Goal: Task Accomplishment & Management: Complete application form

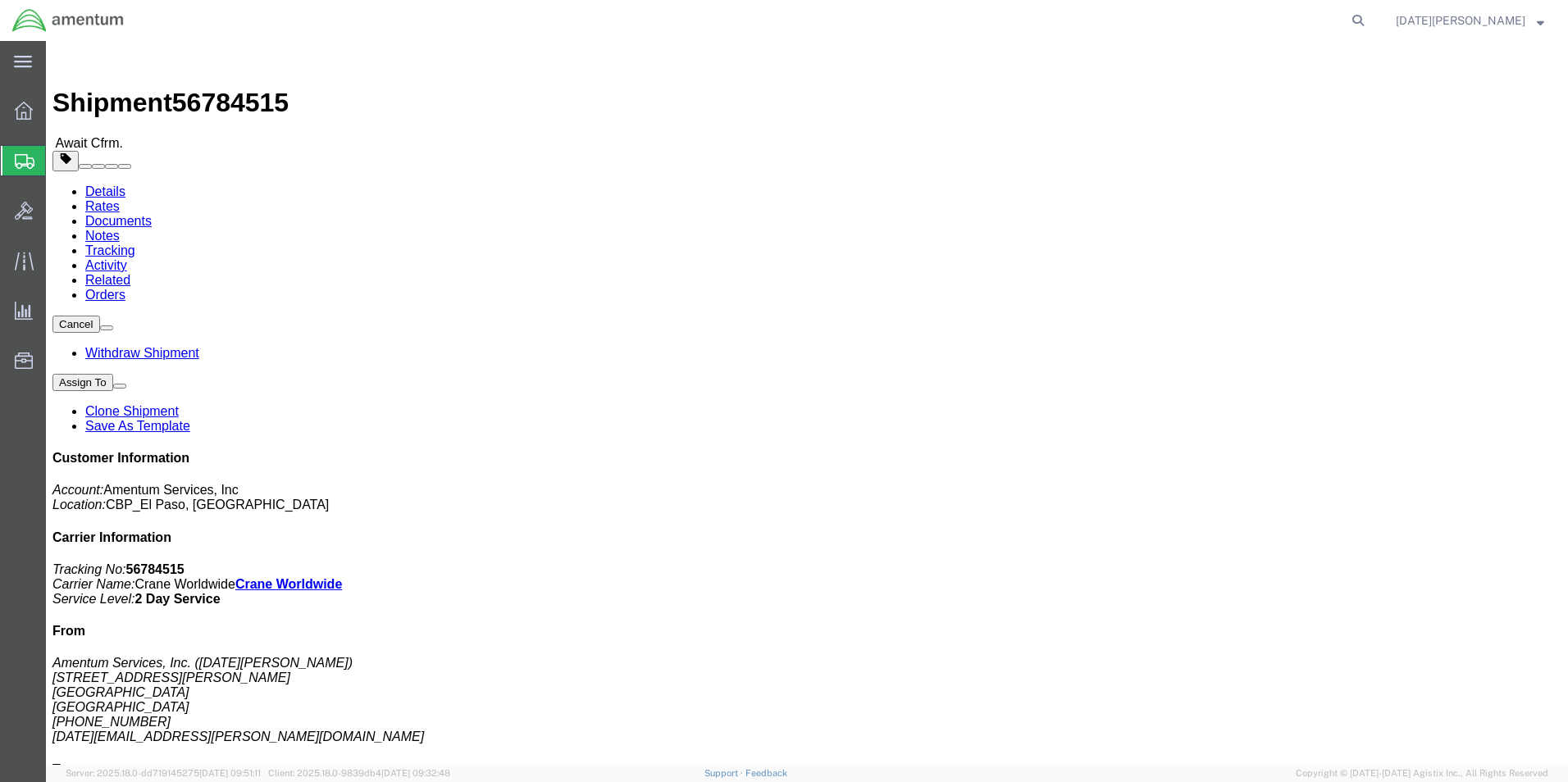
click at [0, 0] on span "Create Shipment" at bounding box center [0, 0] width 0 height 0
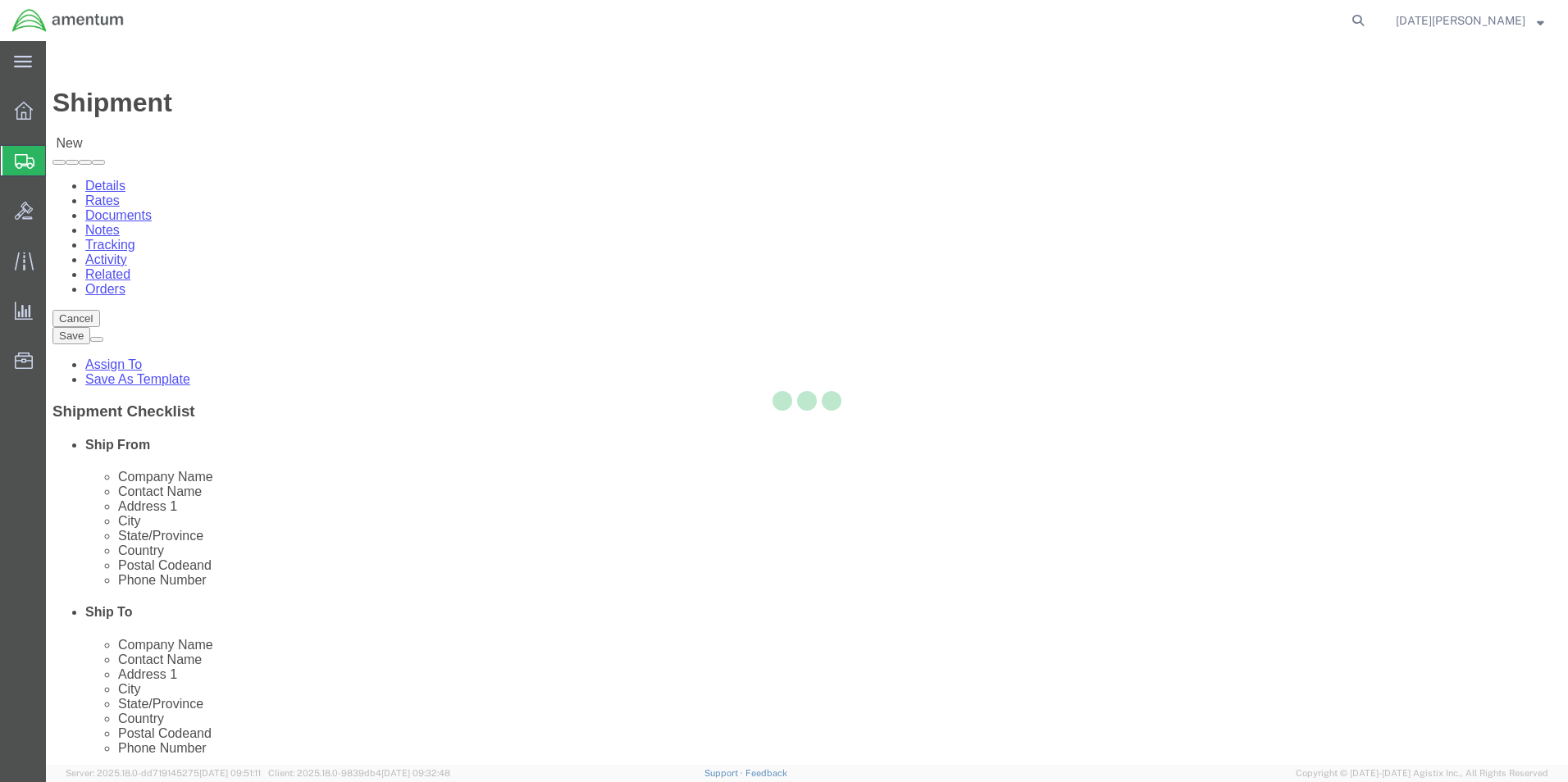
select select
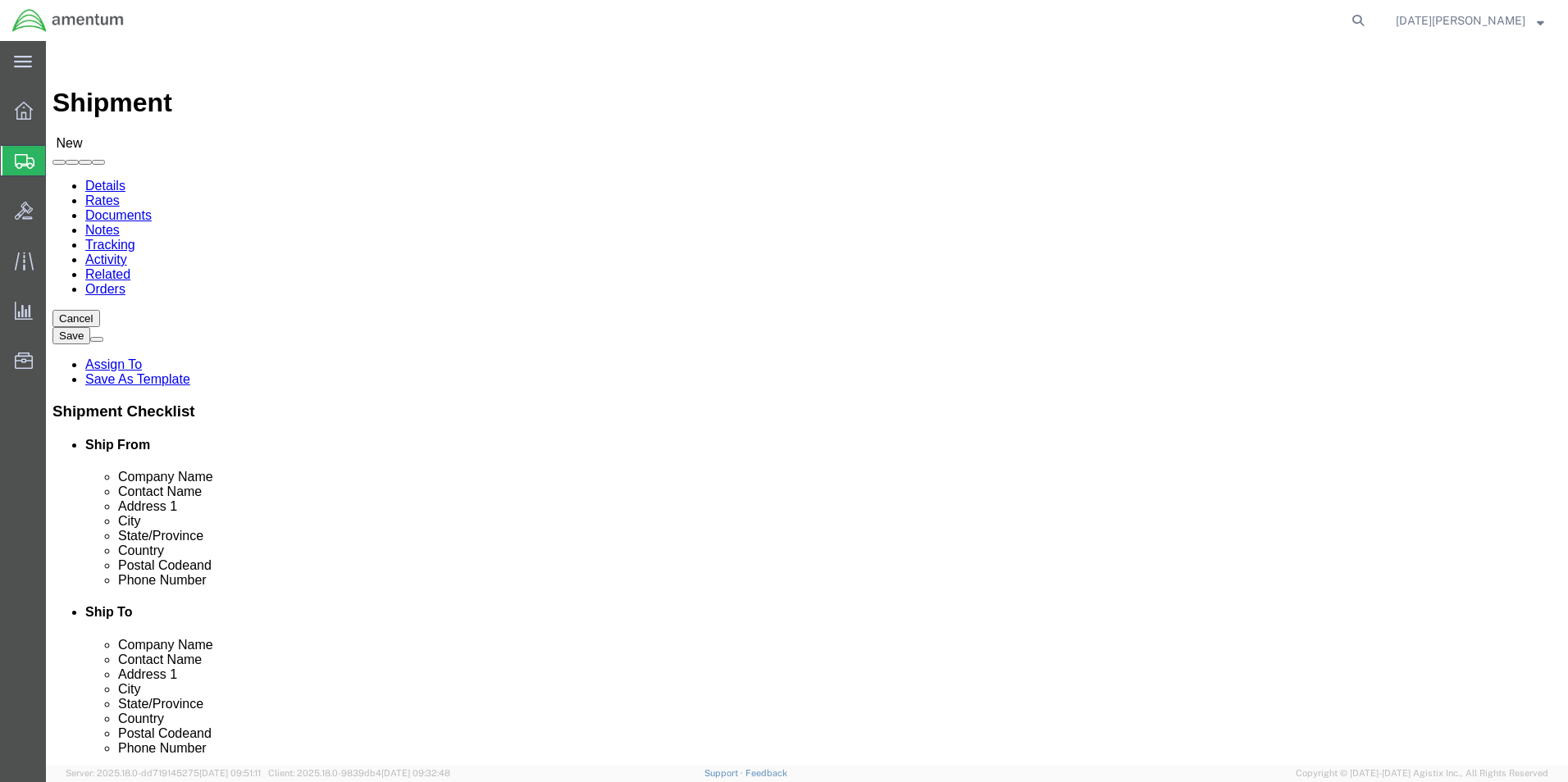
select select "MYPROFILE"
select select "TX"
click input "text"
type input "Global Aviation"
click p "- Global Aviation Helicopter - (Ross Tyner) 120 Technology Parkway, Norcross, G…"
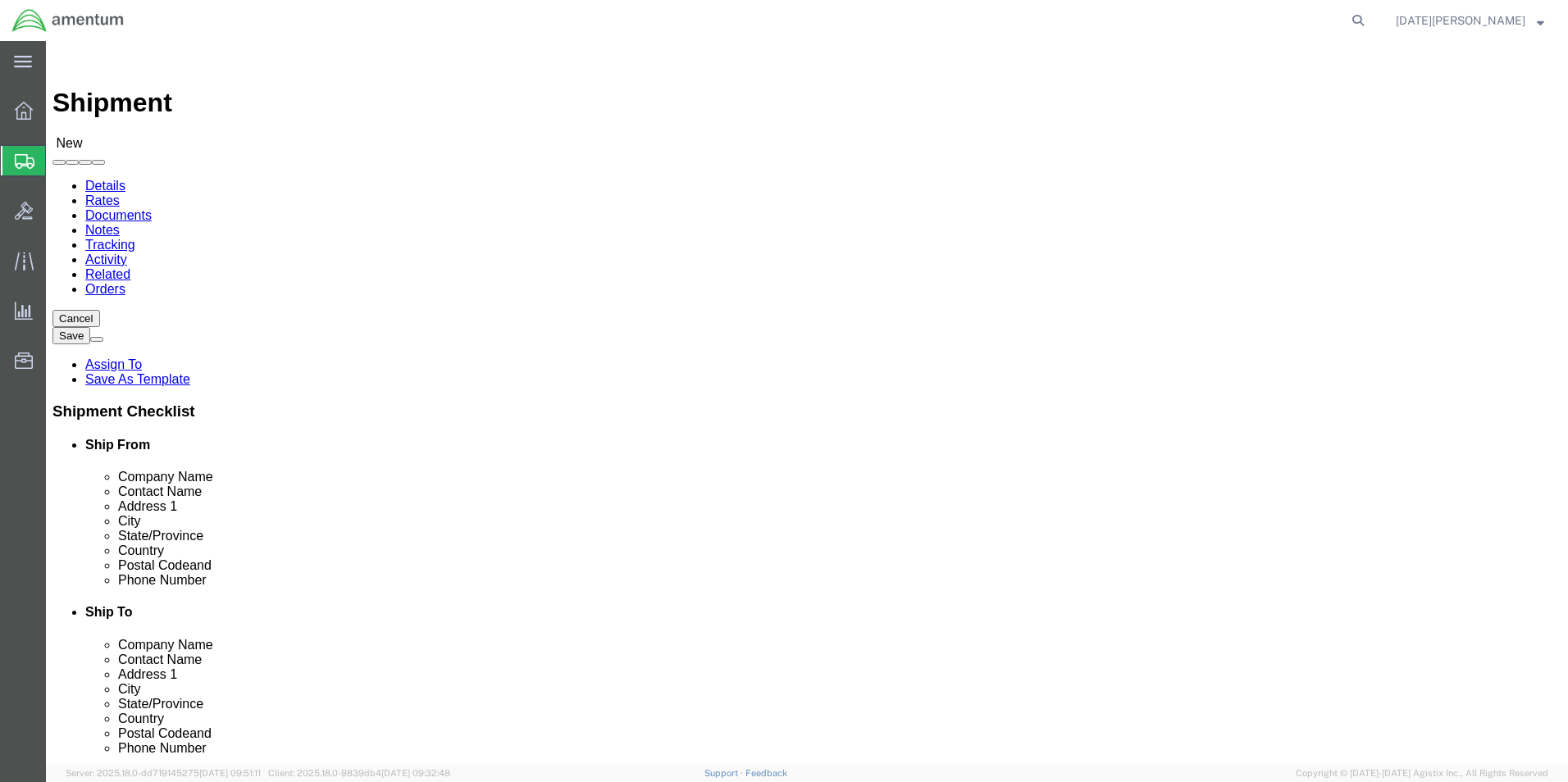
select select "GA"
type input "Global Aviation Helicopter"
click input "text"
type input "R"
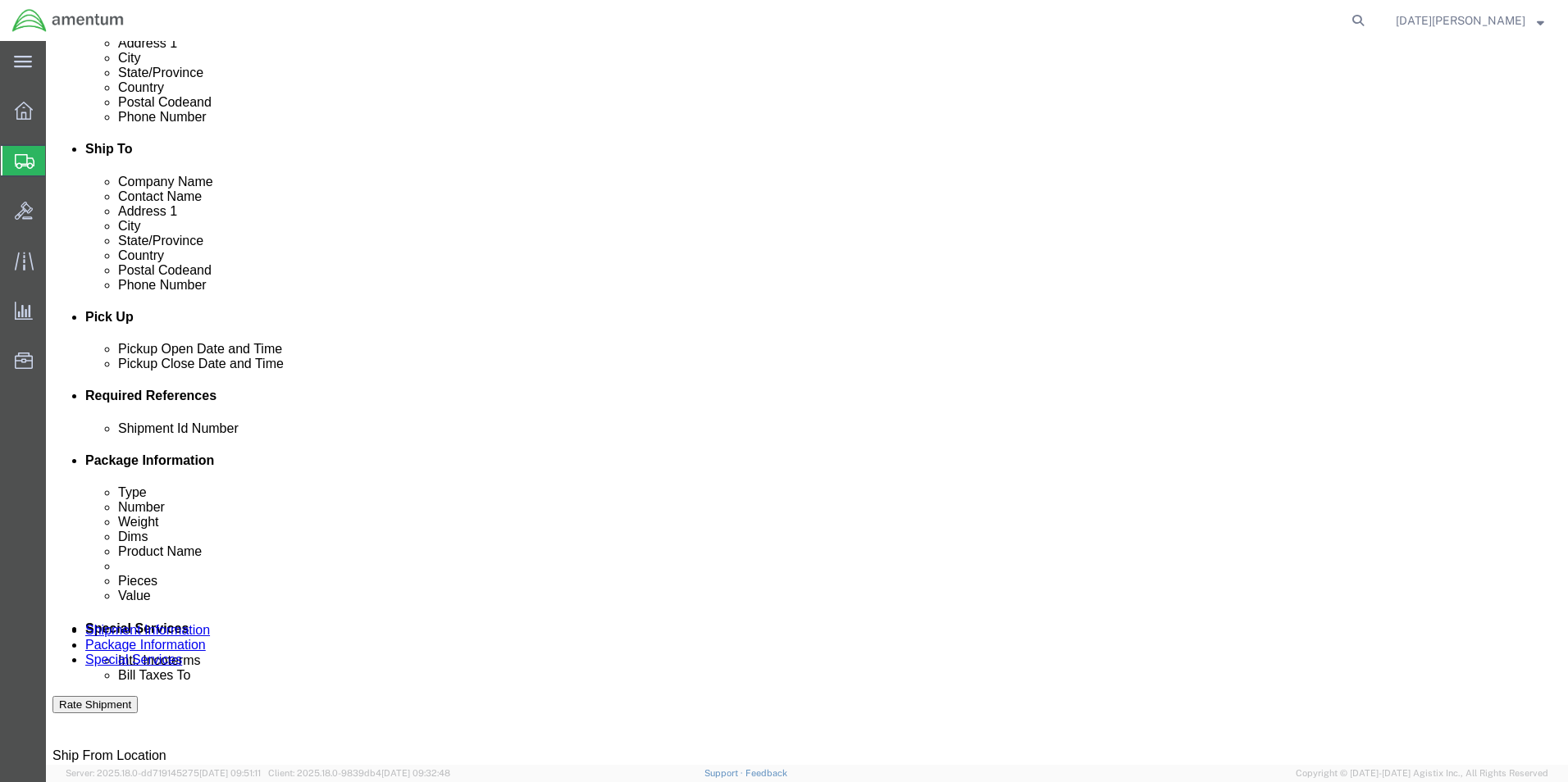
scroll to position [492, 0]
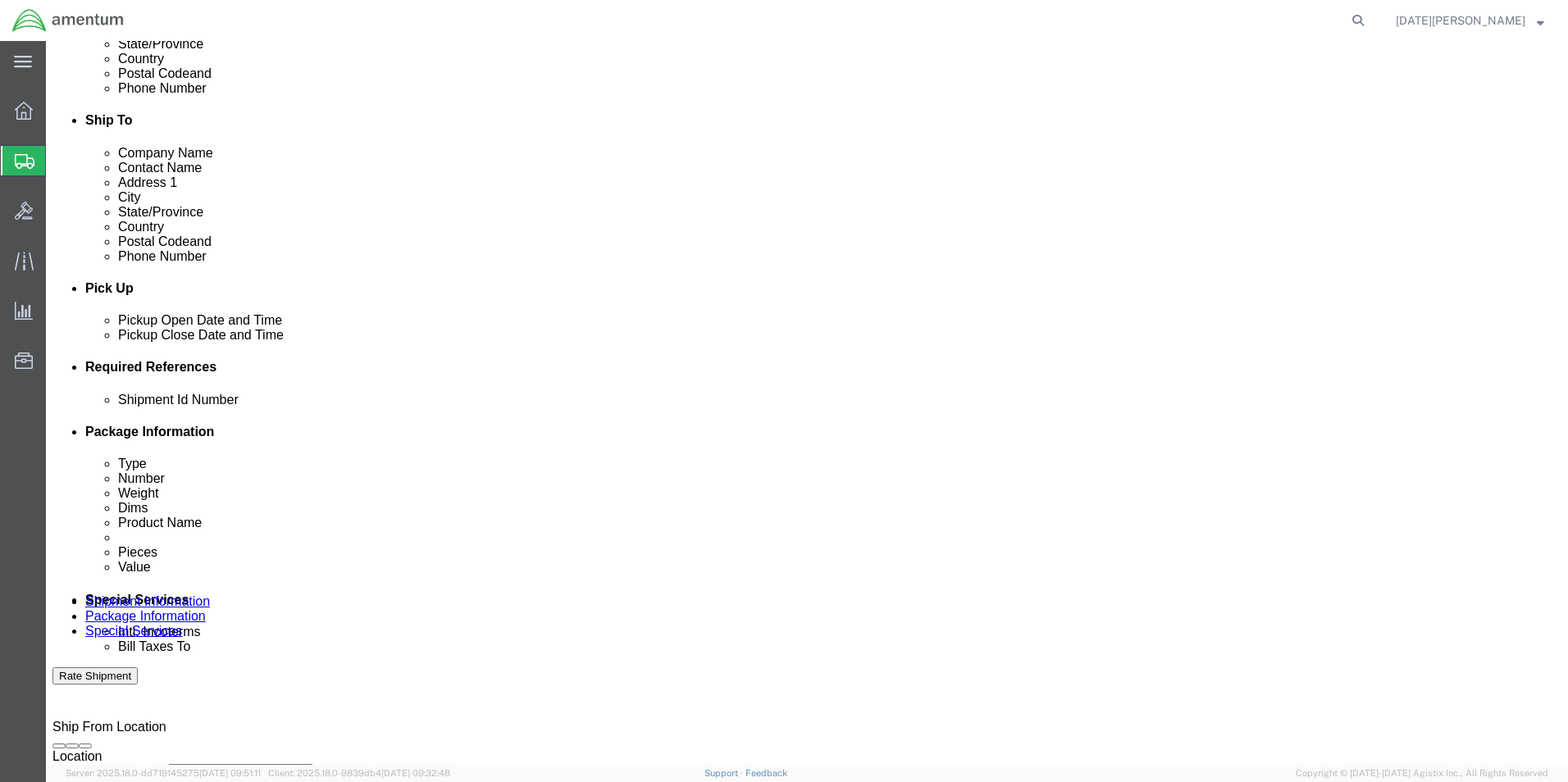
type input "REPAIR - CBP0044066"
click input "text"
type input "CBP0044066"
click button "Add reference"
click select "Select Account Type Activity ID Airline Appointment Number ASN Batch Request # …"
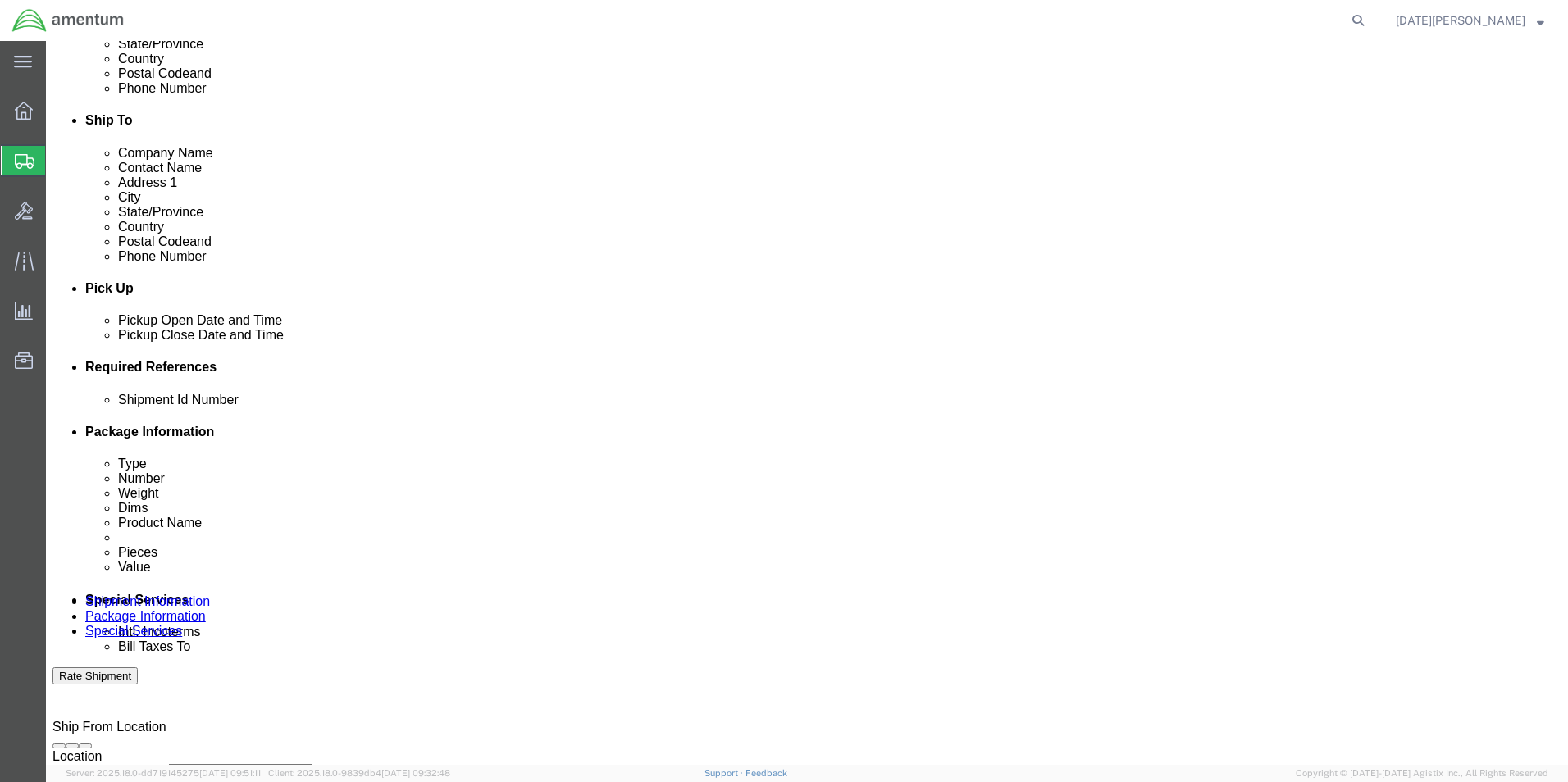
select select "DEPT"
click select "Select Account Type Activity ID Airline Appointment Number ASN Batch Request # …"
click input "text"
type input "CBP"
click button "Add reference"
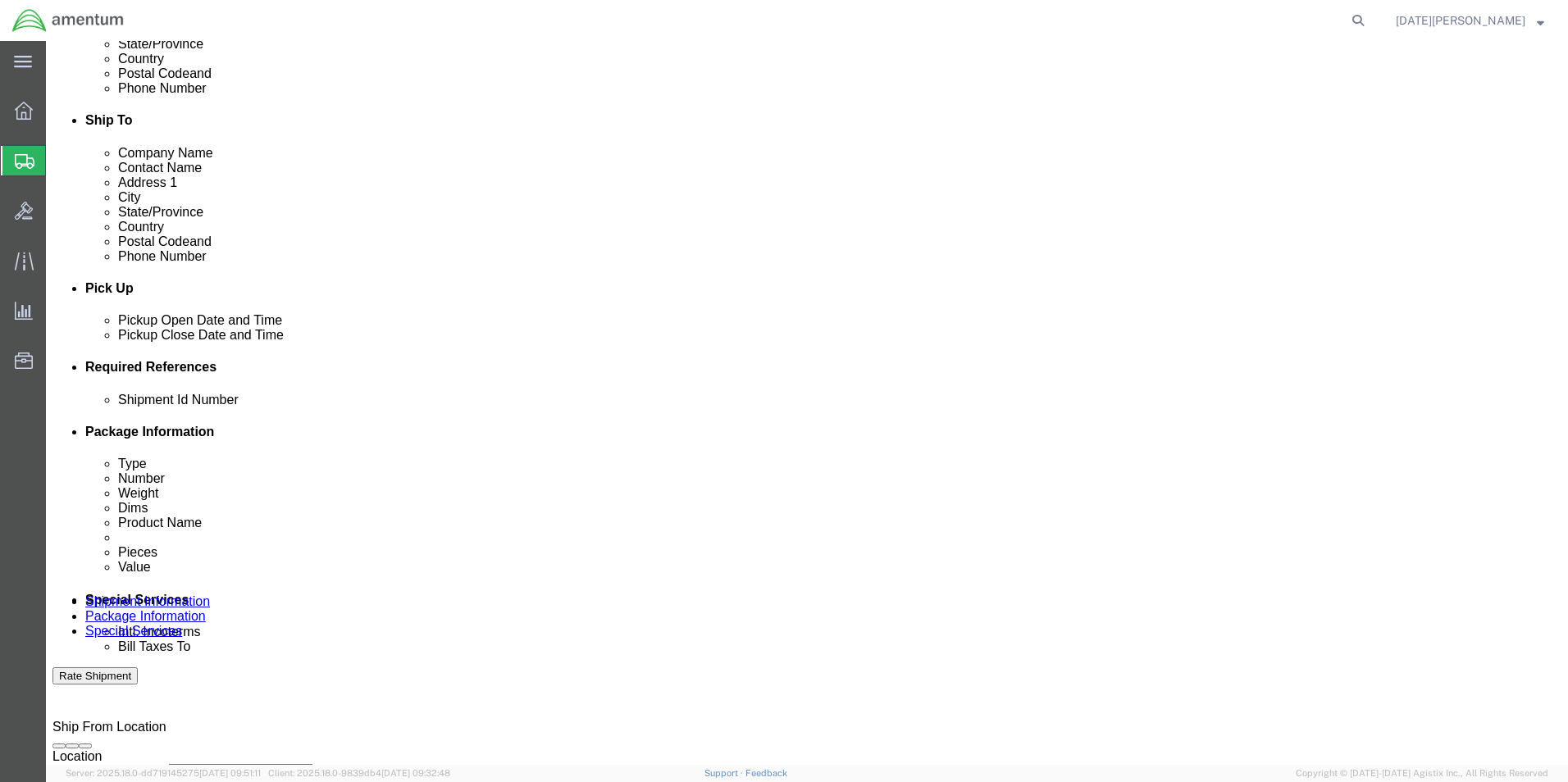
click select "Select Account Type Activity ID Airline Appointment Number ASN Batch Request # …"
select select "CUSTREF"
click select "Select Account Type Activity ID Airline Appointment Number ASN Batch Request # …"
click input "text"
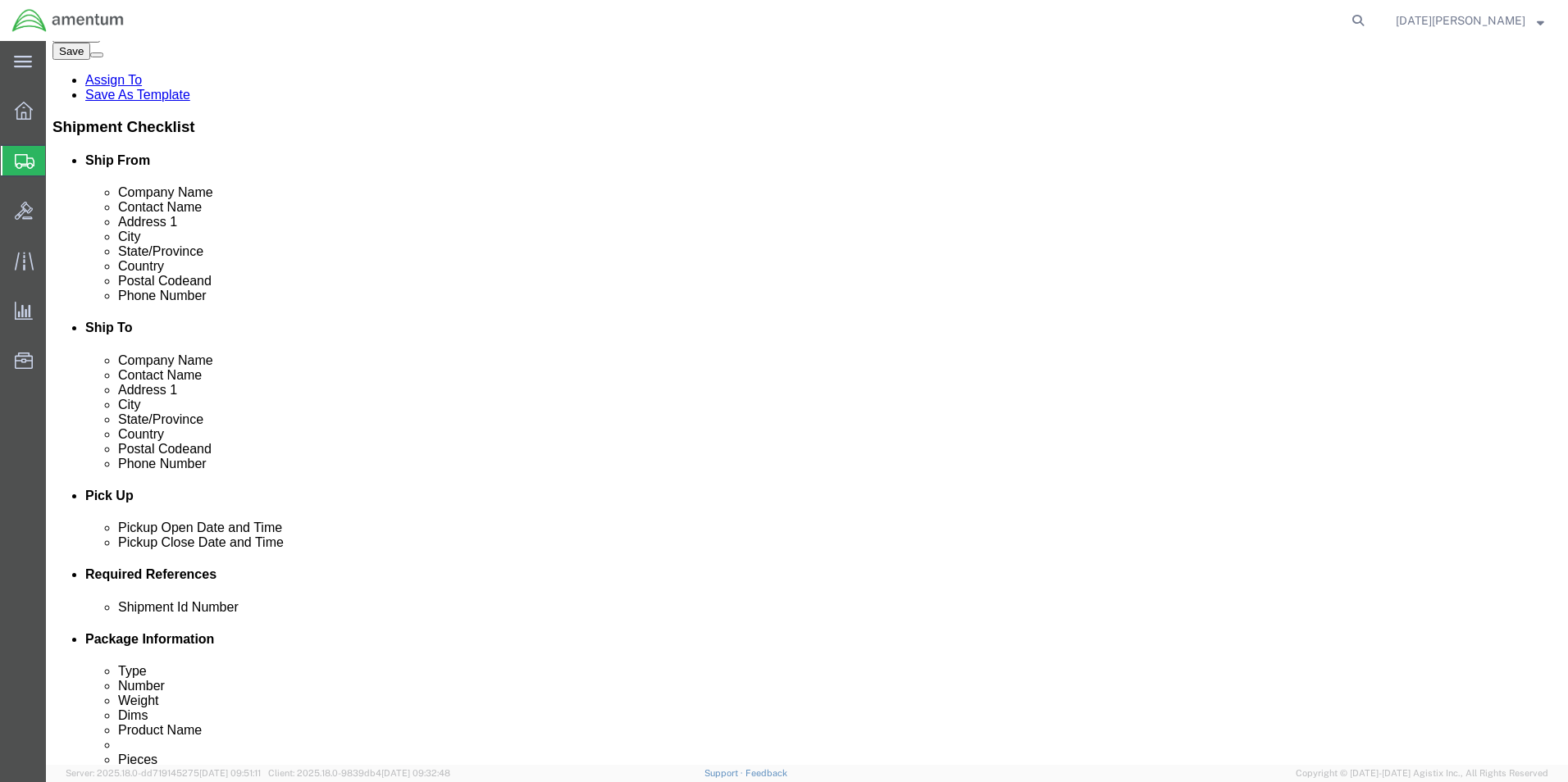
scroll to position [0, 0]
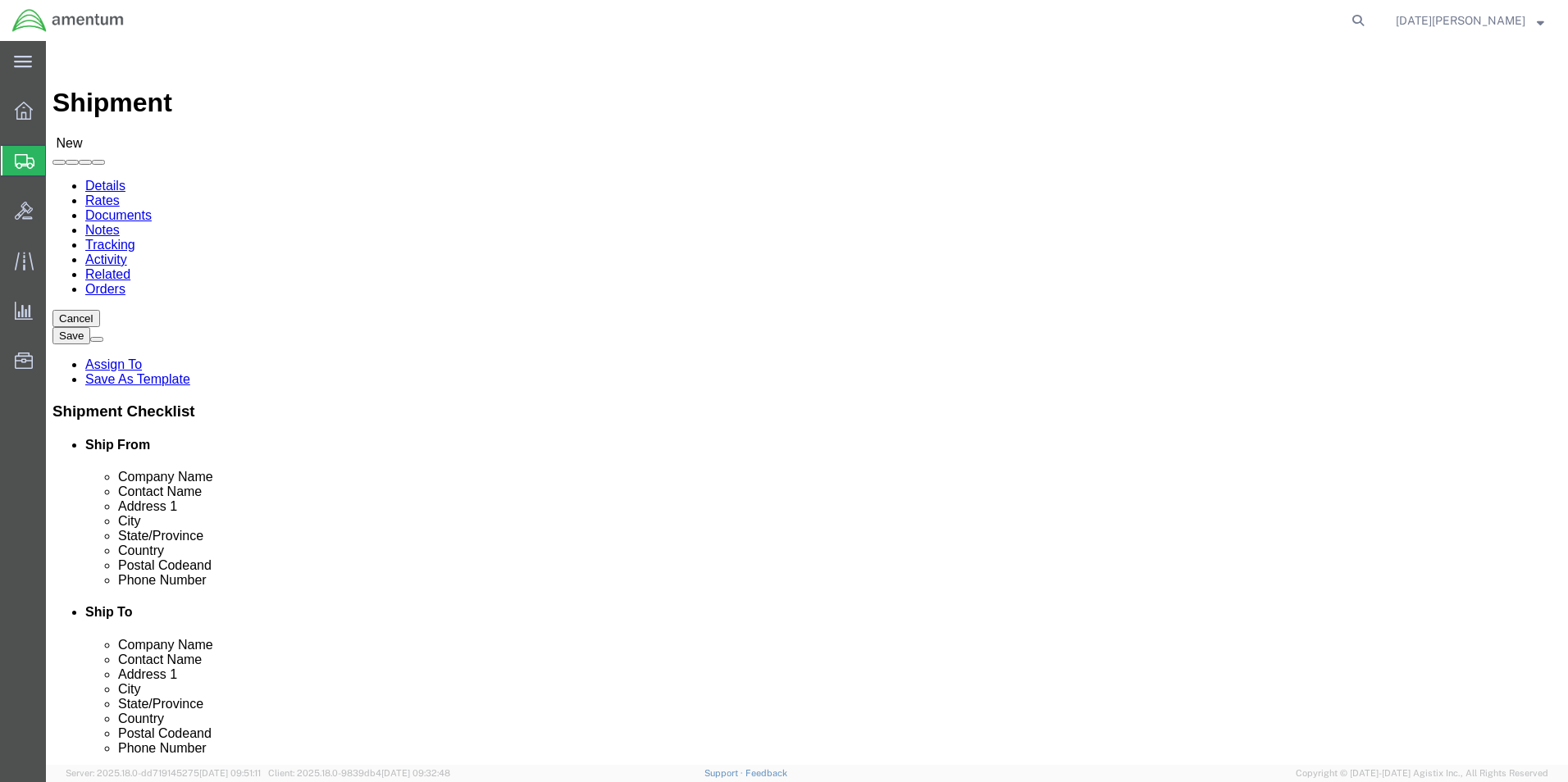
type input "CBP0044066"
click input "REPAIR - CBP0044066"
click input "REPAIR CENTER"
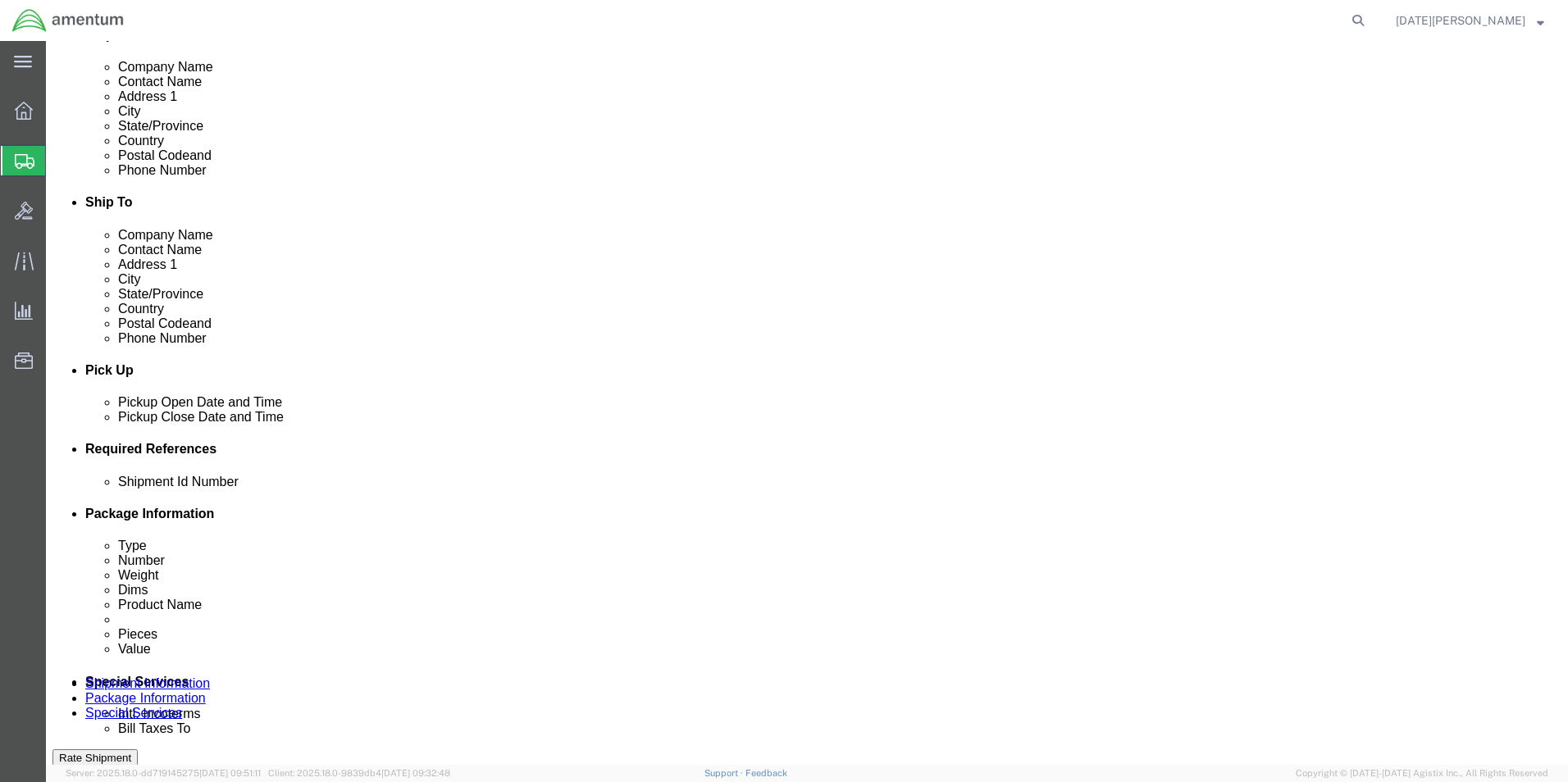
type input "REPAIRS - Ross Tyner"
click input "CBP0044066"
type input "C"
type input "Multiple REPAIR P.O's"
paste input "Multiple REPAIR P.O's"
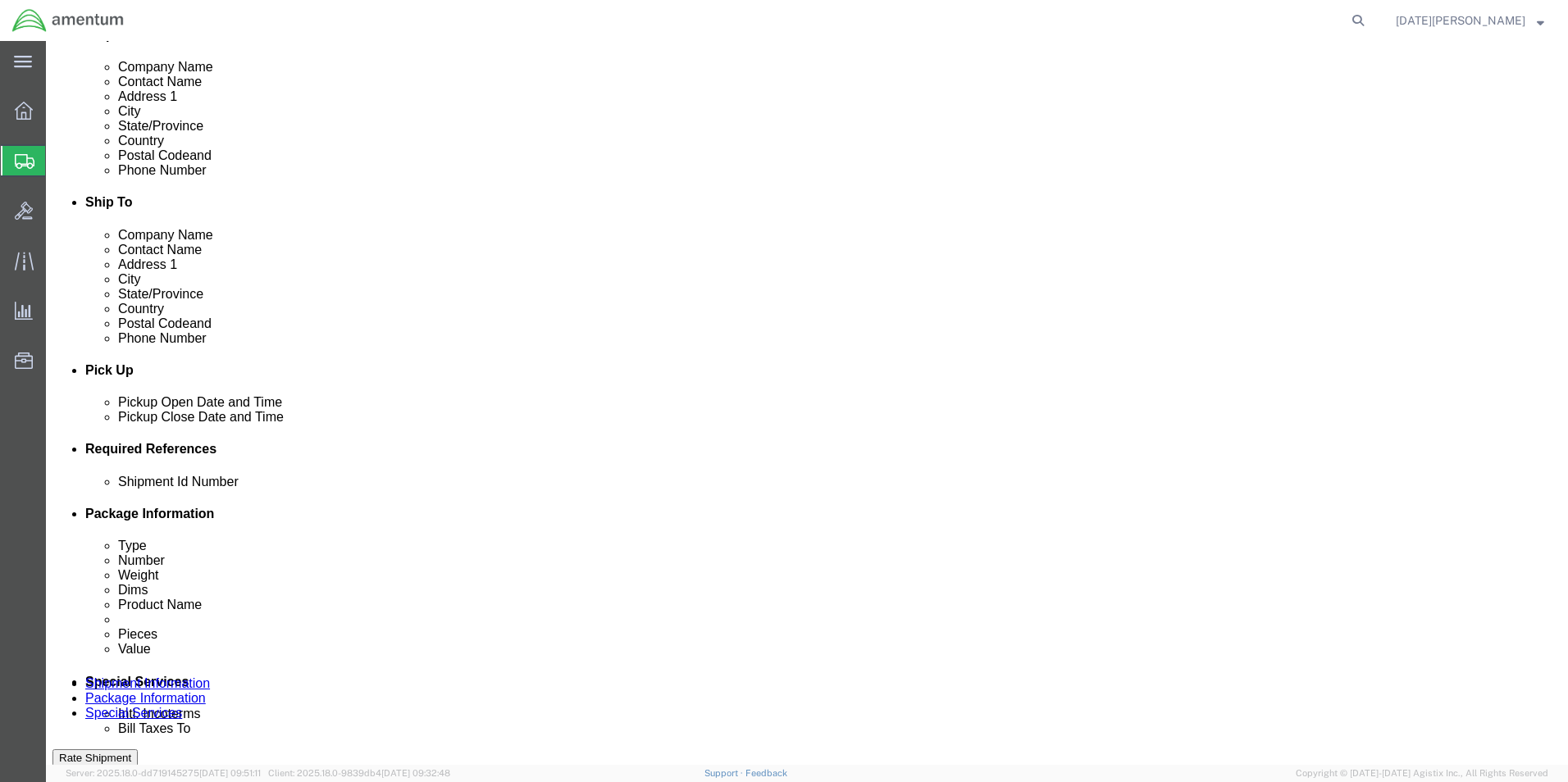
scroll to position [684, 0]
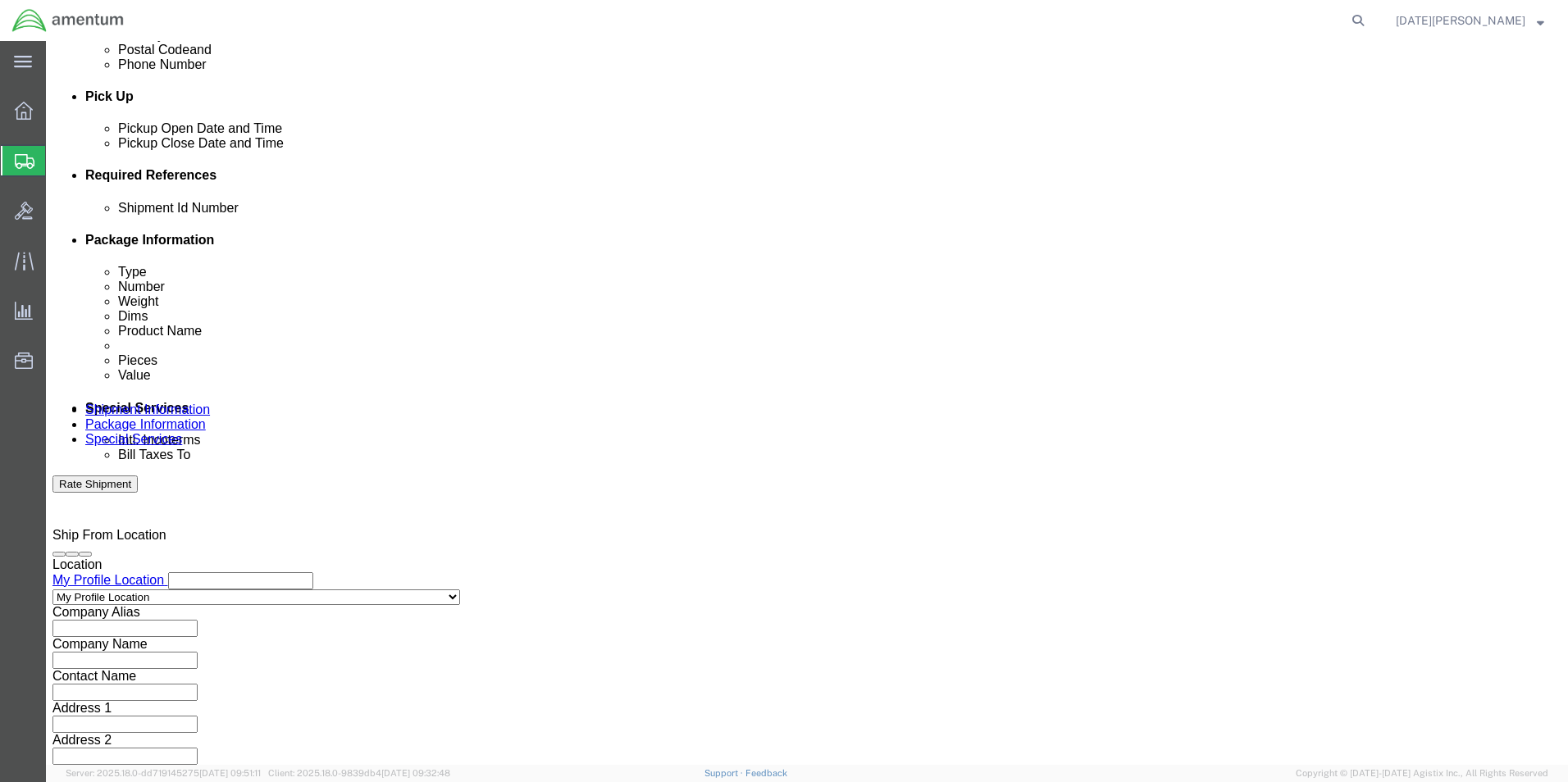
type input "Multiple REPAIR P.O's"
click select "Select Air Less than Truckload Multi-Leg Ocean Freight Rail Small Parcel Truckl…"
select select "SMAL"
click select "Select Air Less than Truckload Multi-Leg Ocean Freight Rail Small Parcel Truckl…"
click button "Continue"
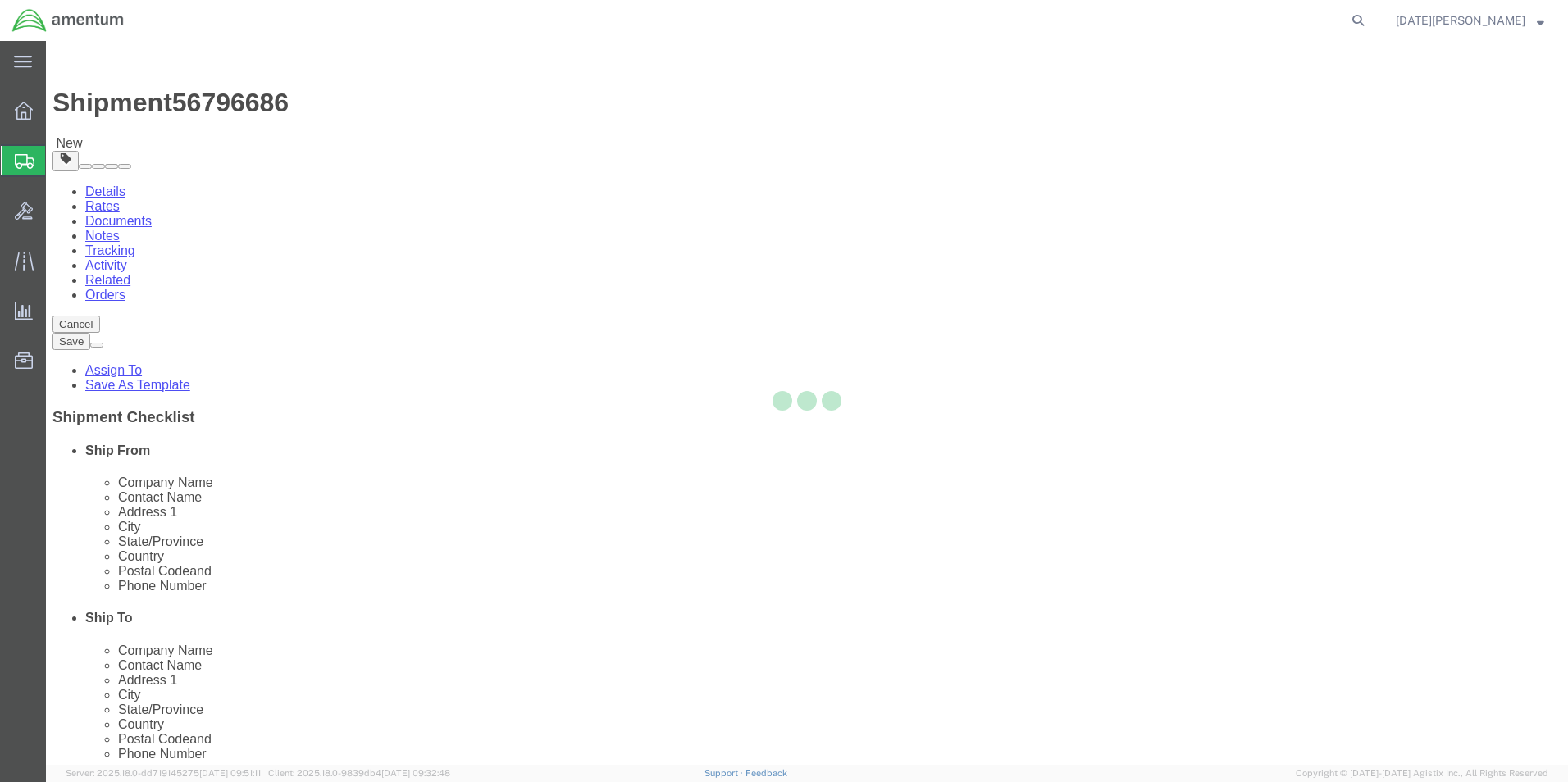
select select "YRPK"
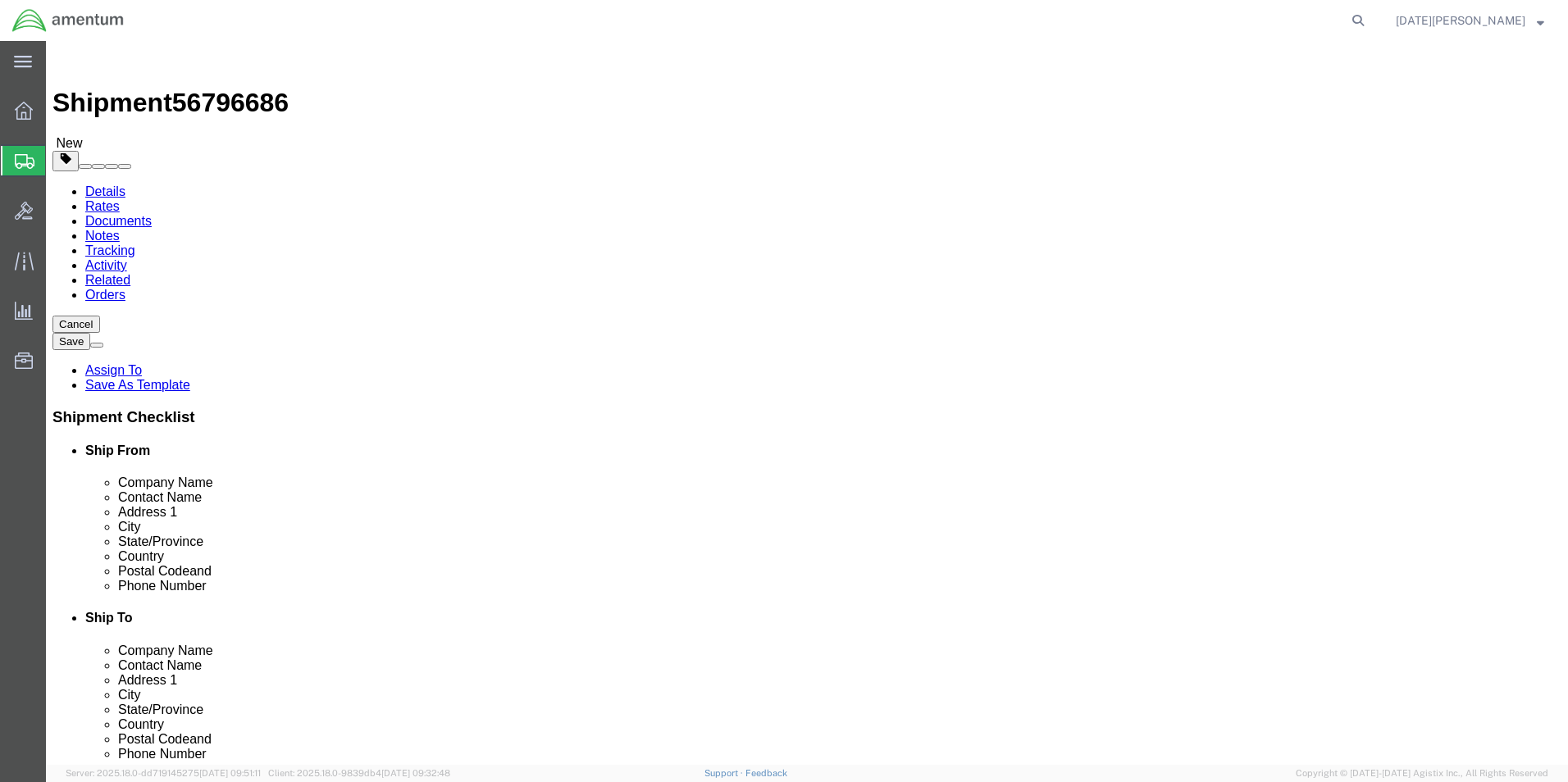
click input "text"
type input "16"
type input "10"
type input "12"
drag, startPoint x: 266, startPoint y: 381, endPoint x: 172, endPoint y: 418, distance: 101.0
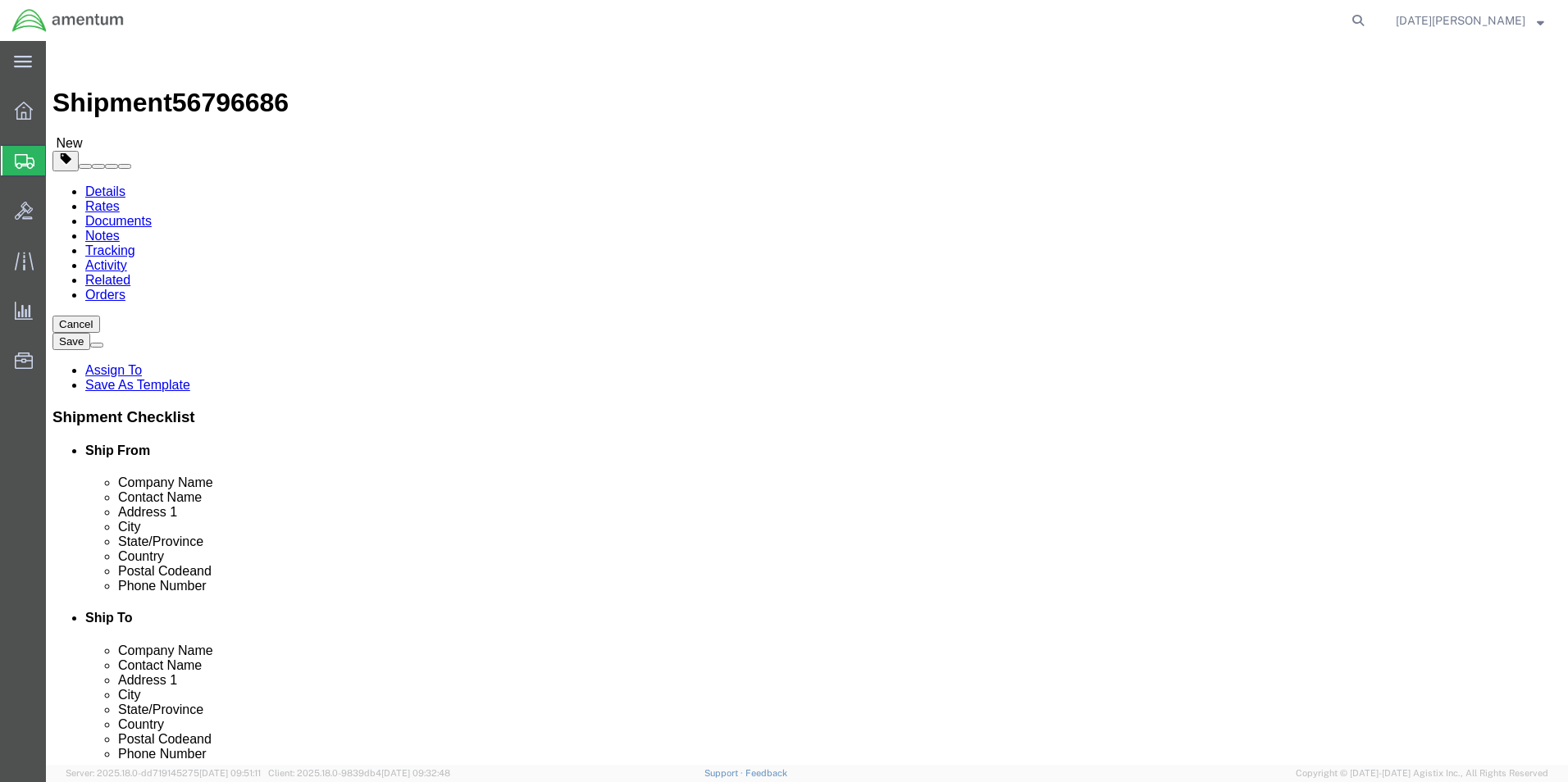
click div "Package Type Select Bale(s) Basket(s) Bolt(s) Bottle(s) Buckets Bulk Bundle(s) …"
type input "11.85"
click span
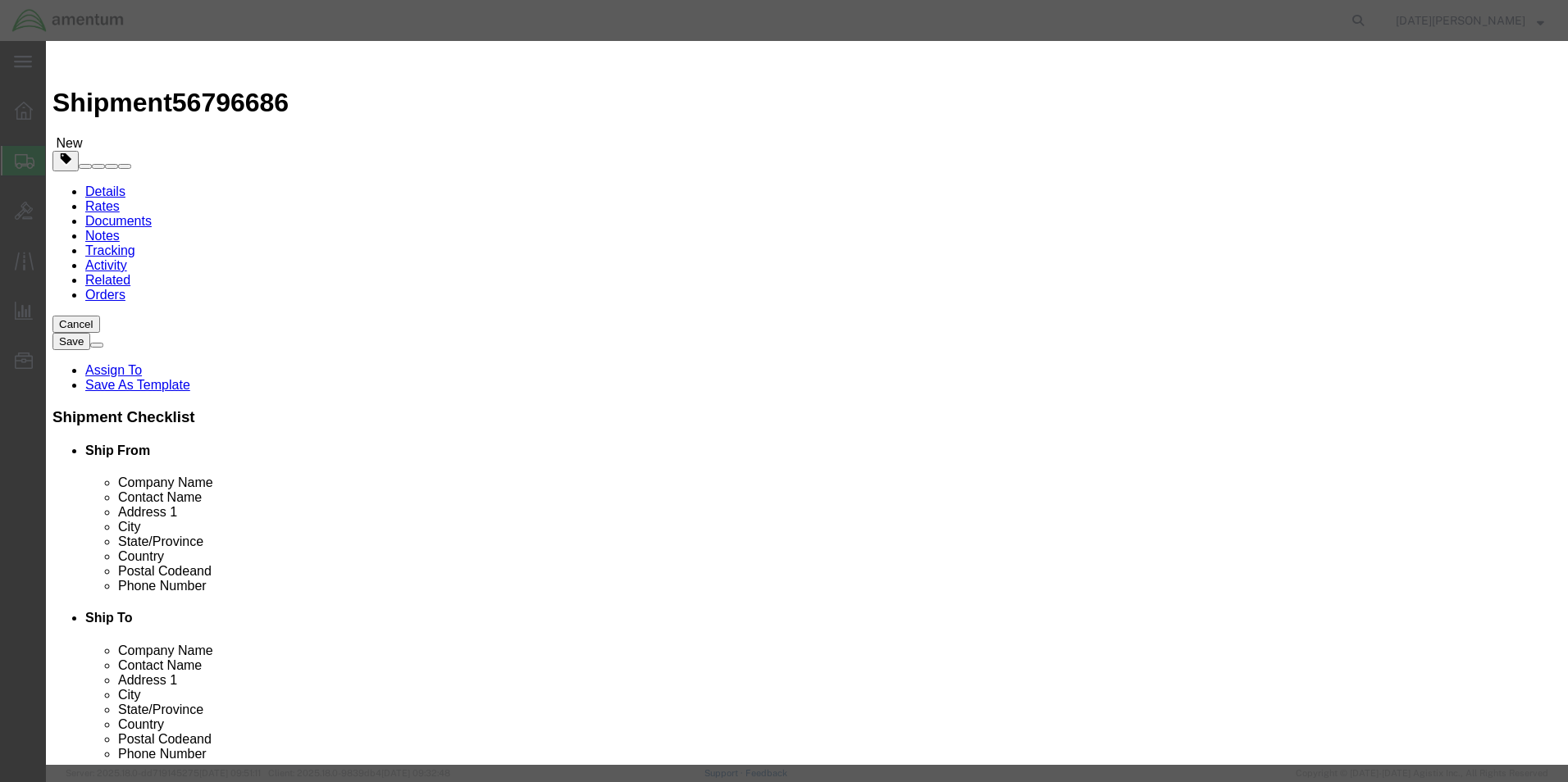
click input "text"
type input "TRA 3500 RT"
type input "5"
click input "text"
drag, startPoint x: 525, startPoint y: 189, endPoint x: 444, endPoint y: 200, distance: 81.7
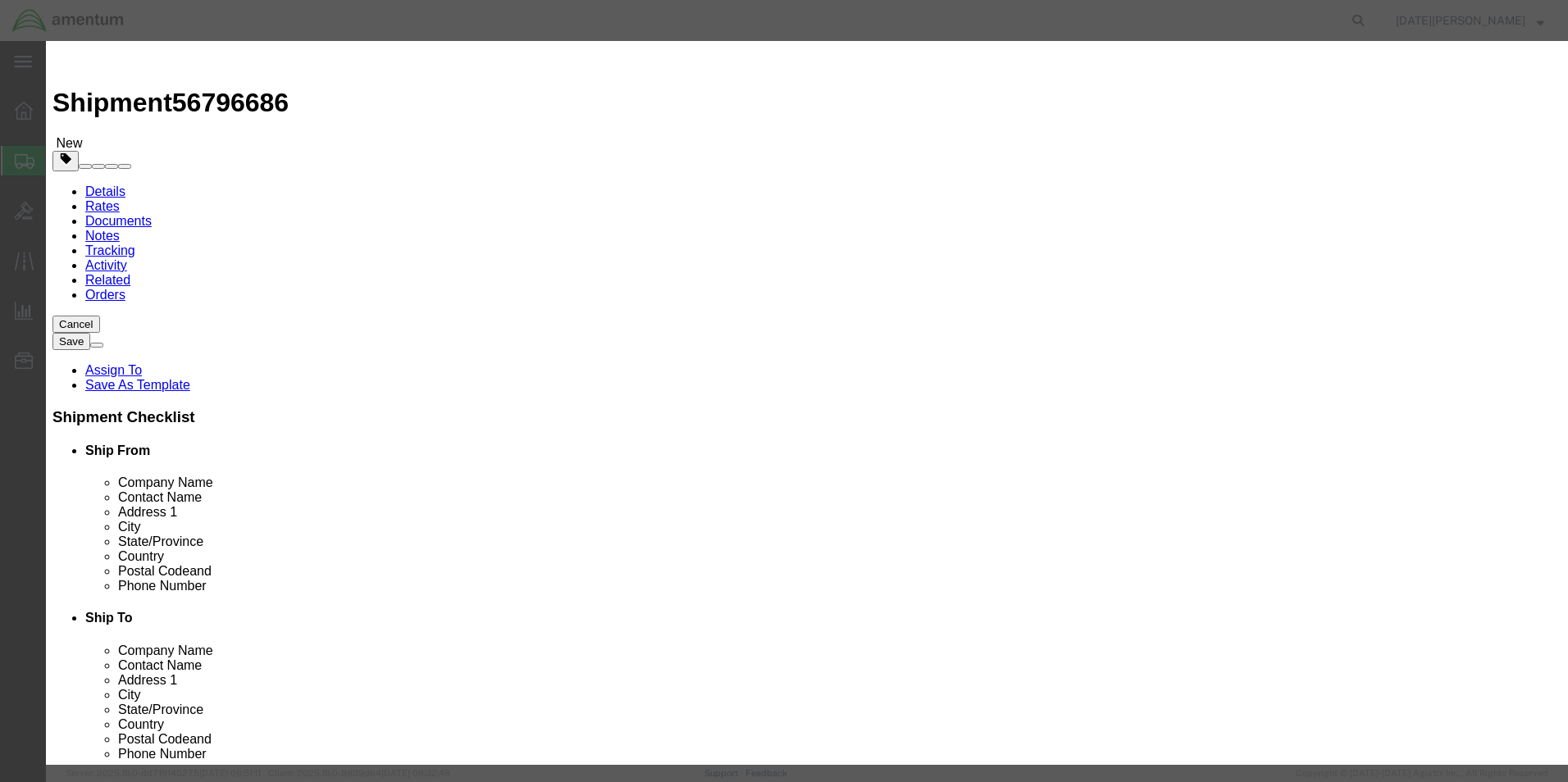
click div "Product Name TRA 3500 RT Pieces 5 Select Bag Barrels 100Board Feet Bottle Box B…"
type input "5000.00"
click button "Save & Close"
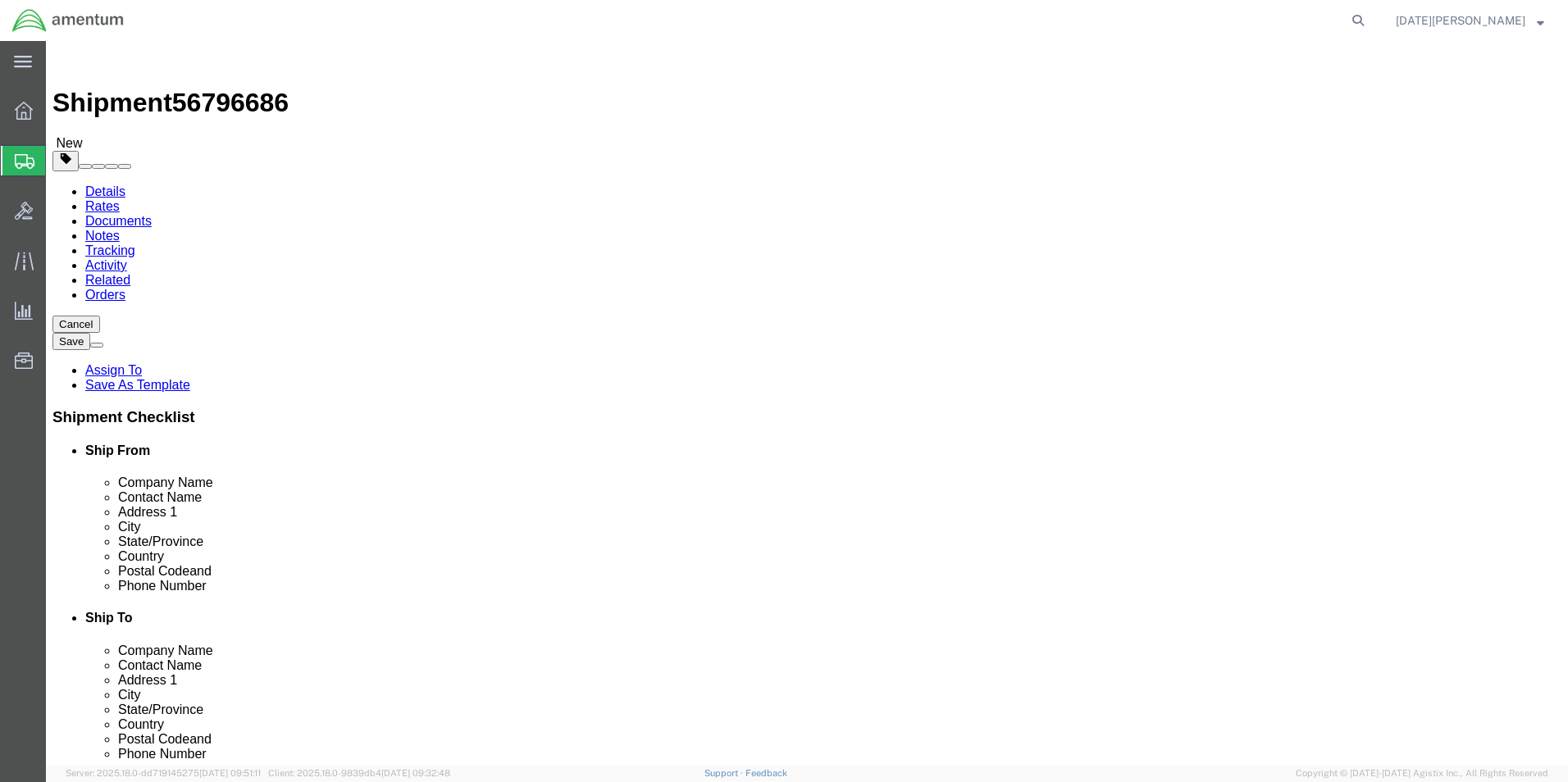
click button "Rate Shipment"
click link "Shipment Information"
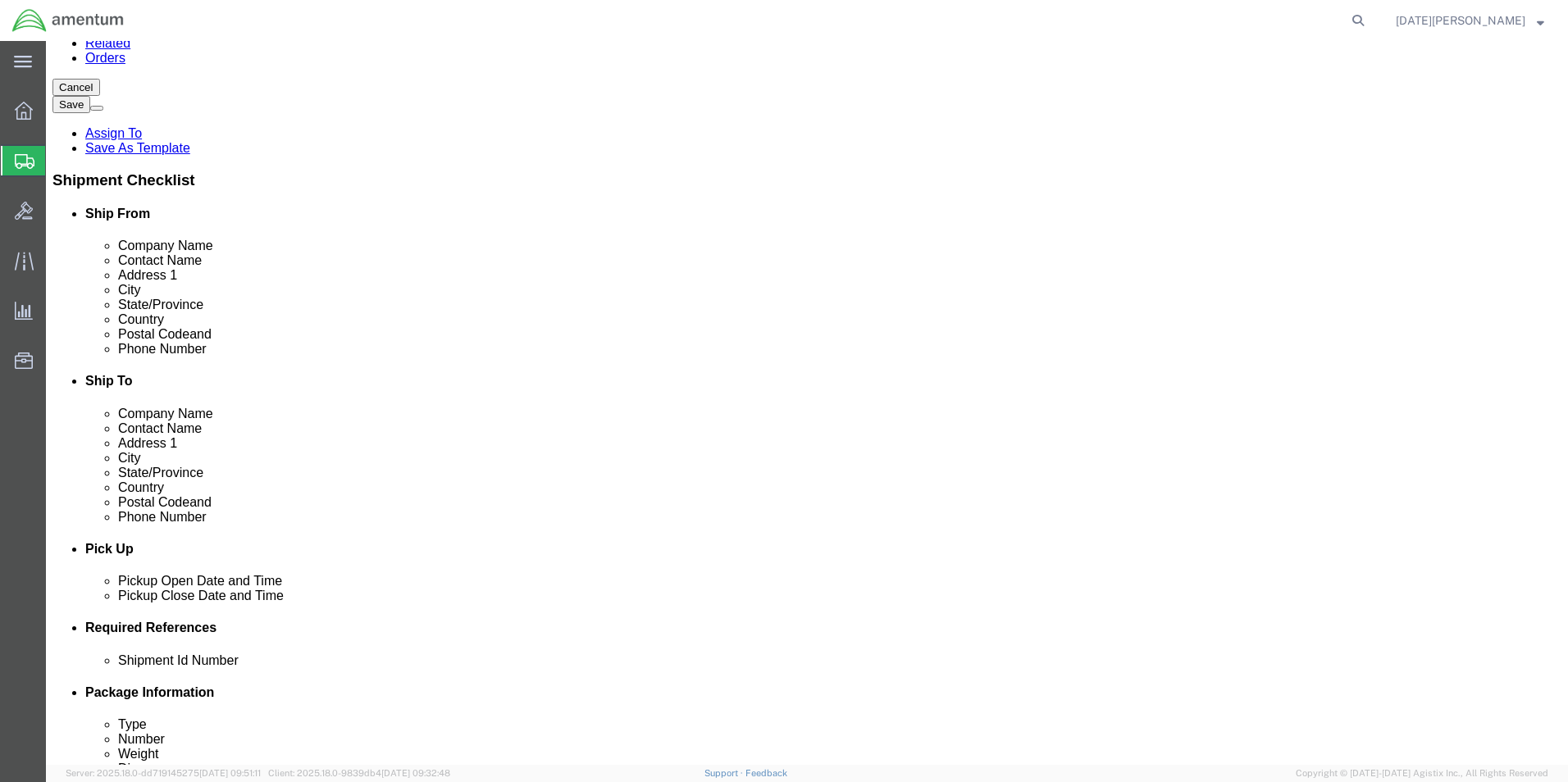
scroll to position [246, 0]
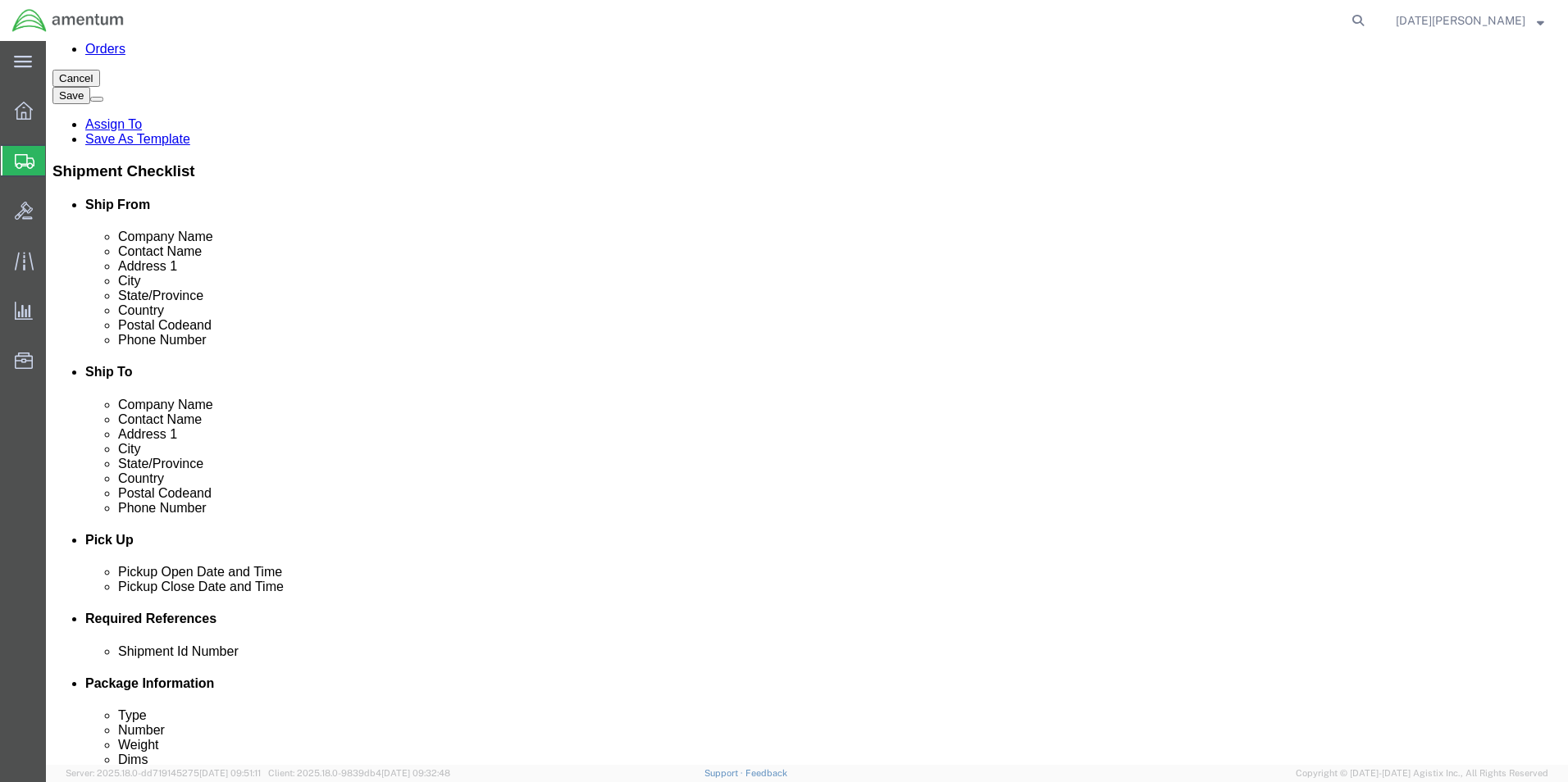
click input "Ship To Location / Phone Number : This field is required."
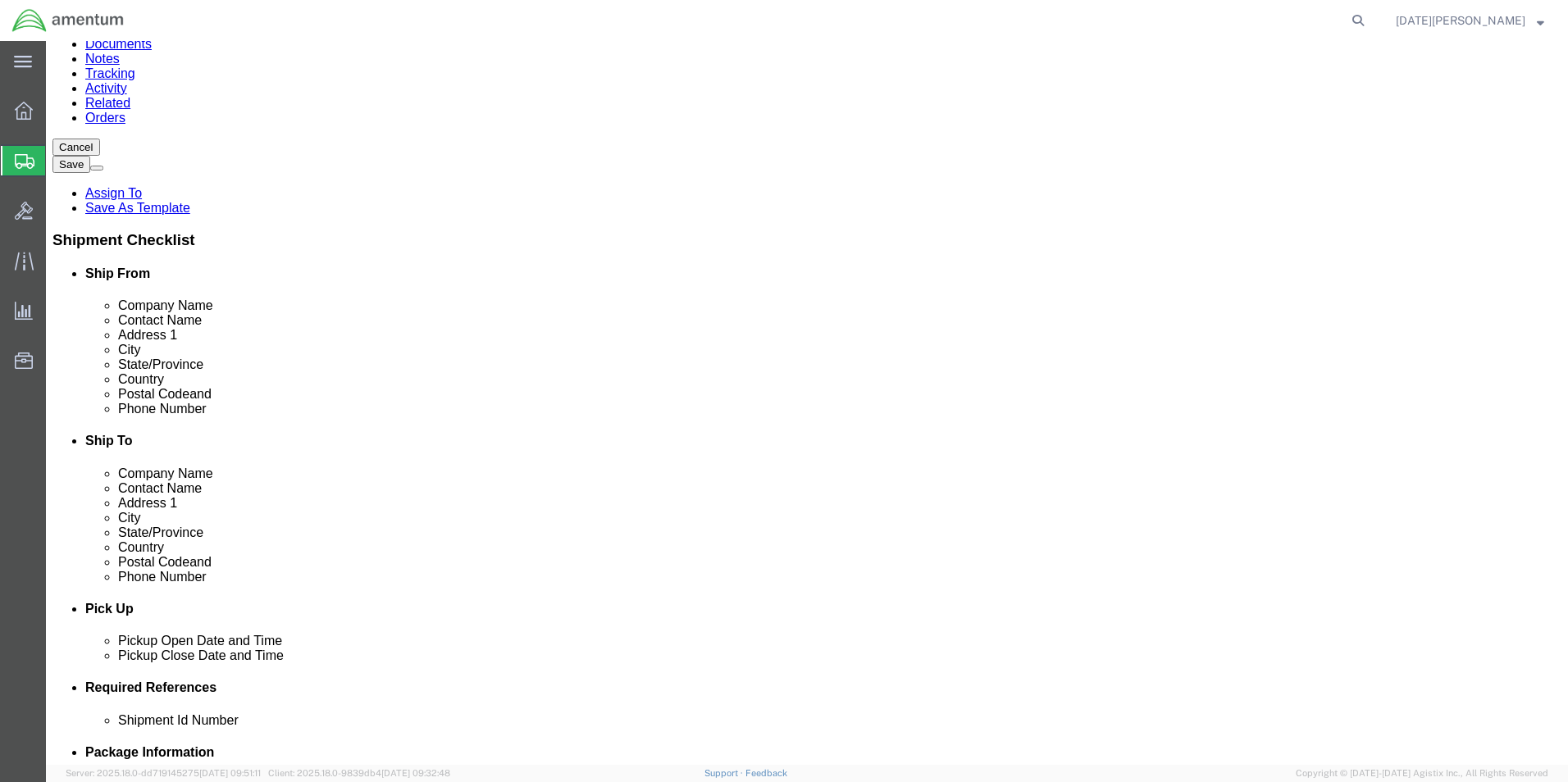
type input "770-849-0900"
click div "Location My Profile Location 1002-4122-6 1006-5256-0 1026-8910-0 1281-0560-3 13…"
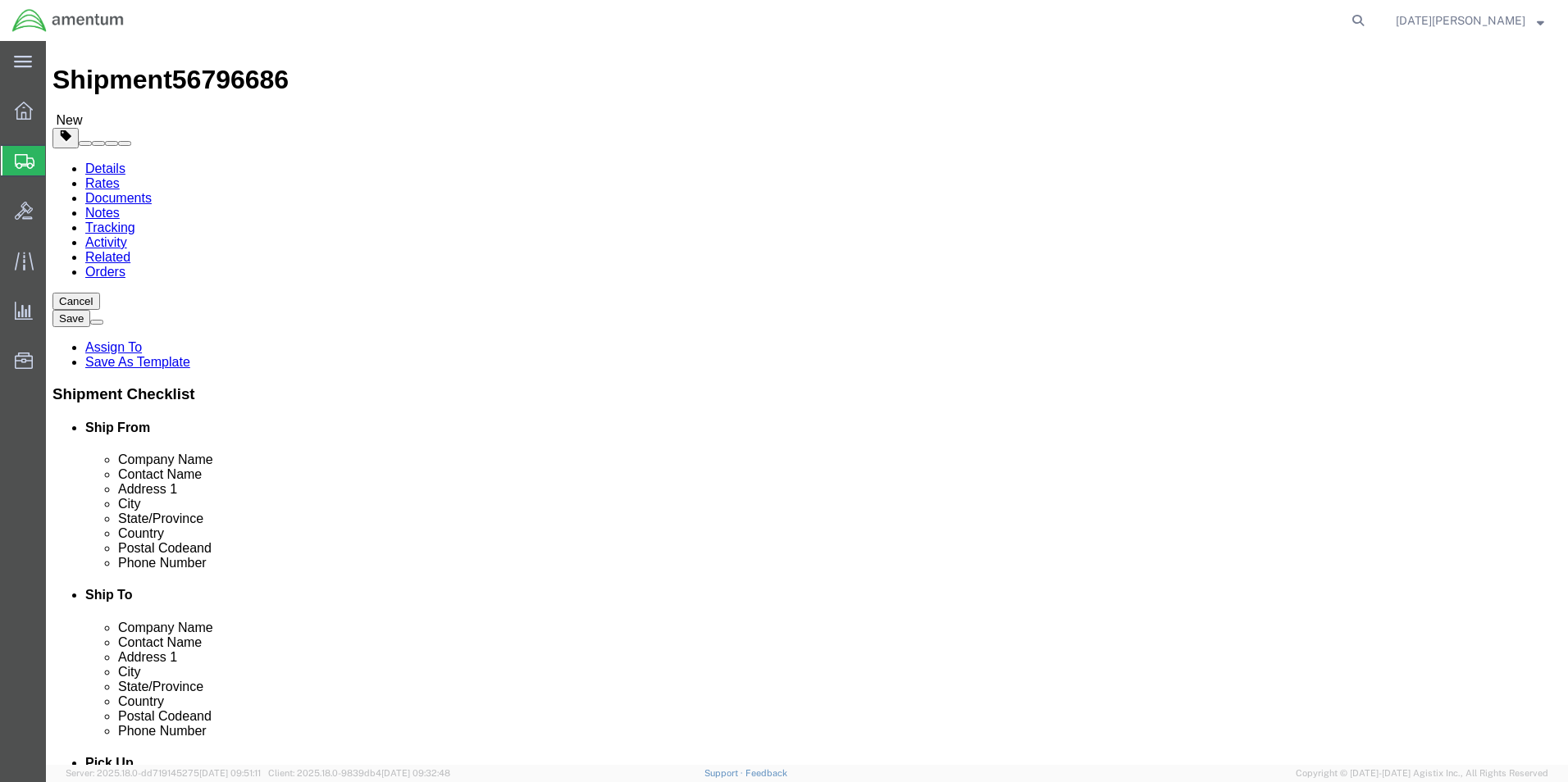
scroll to position [13, 0]
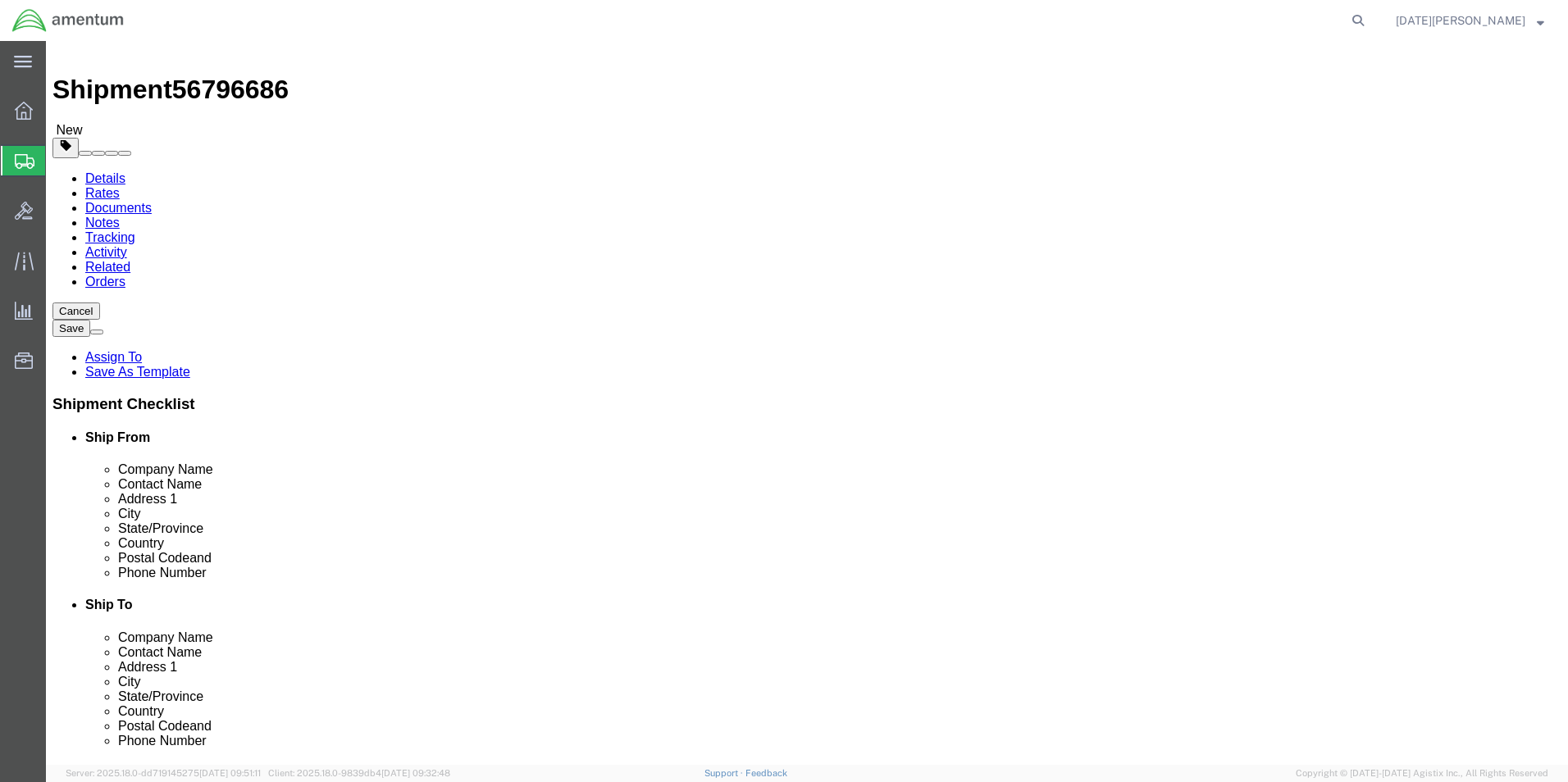
click button "Rate Shipment"
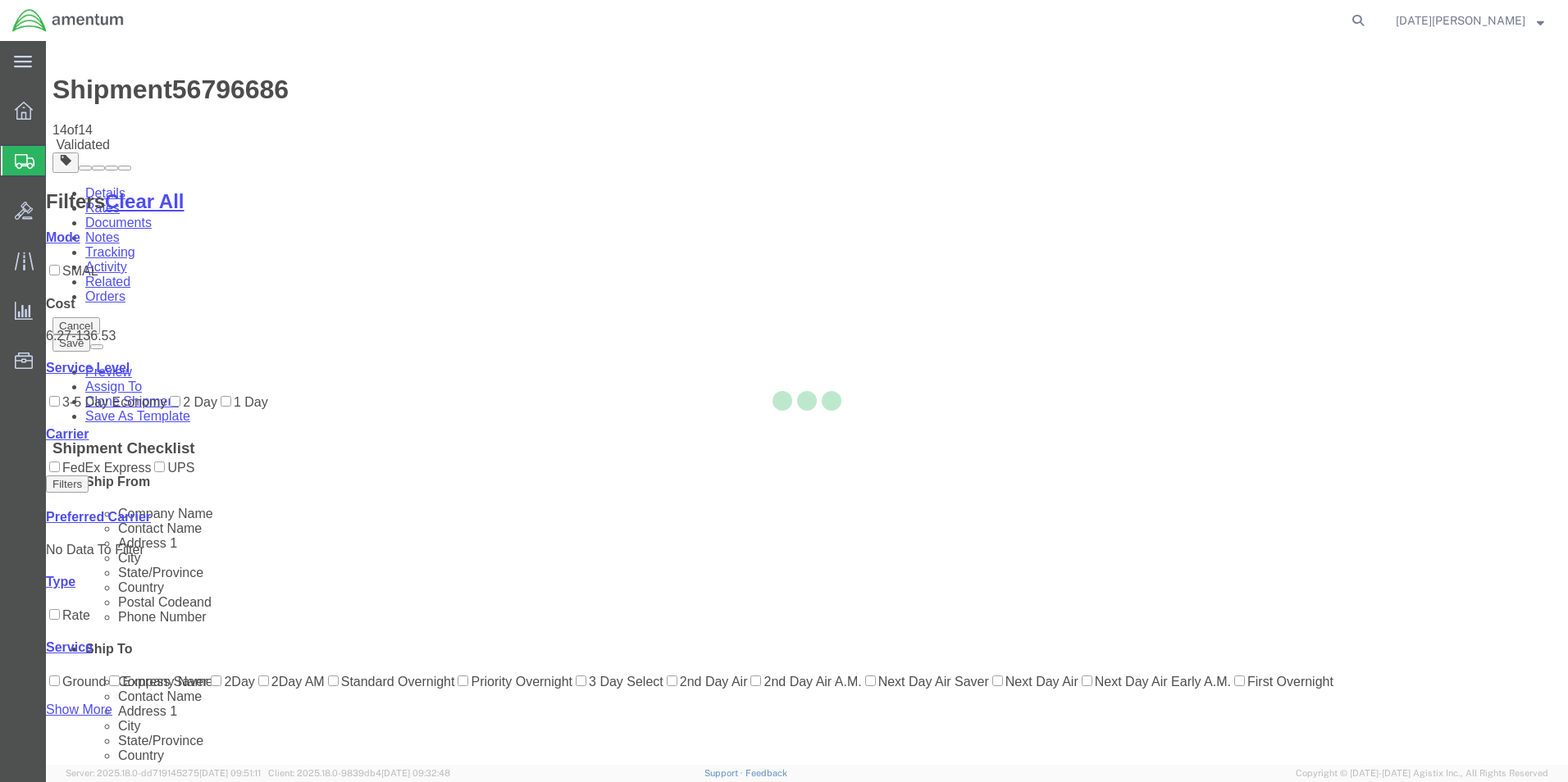
scroll to position [0, 0]
